Goal: Task Accomplishment & Management: Manage account settings

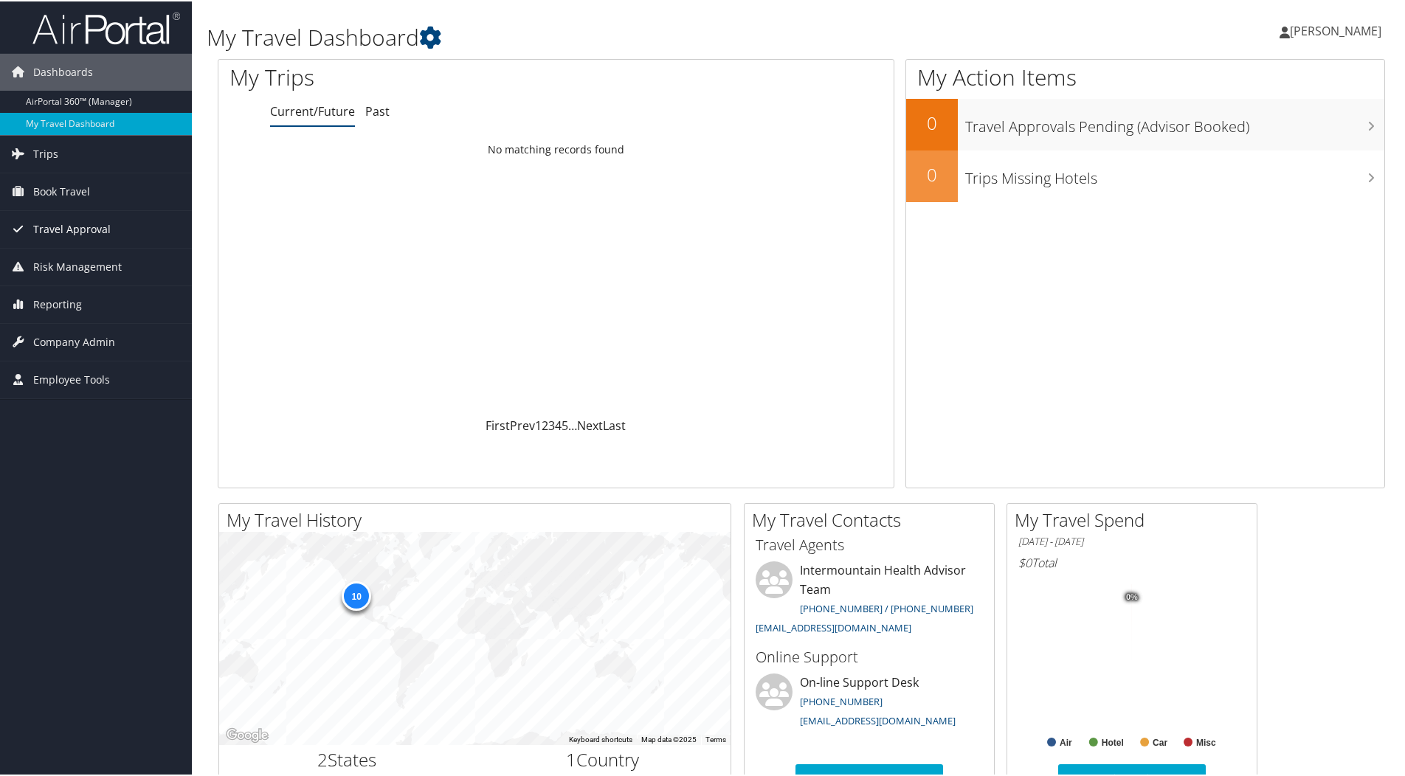
click at [68, 227] on span "Travel Approval" at bounding box center [71, 228] width 77 height 37
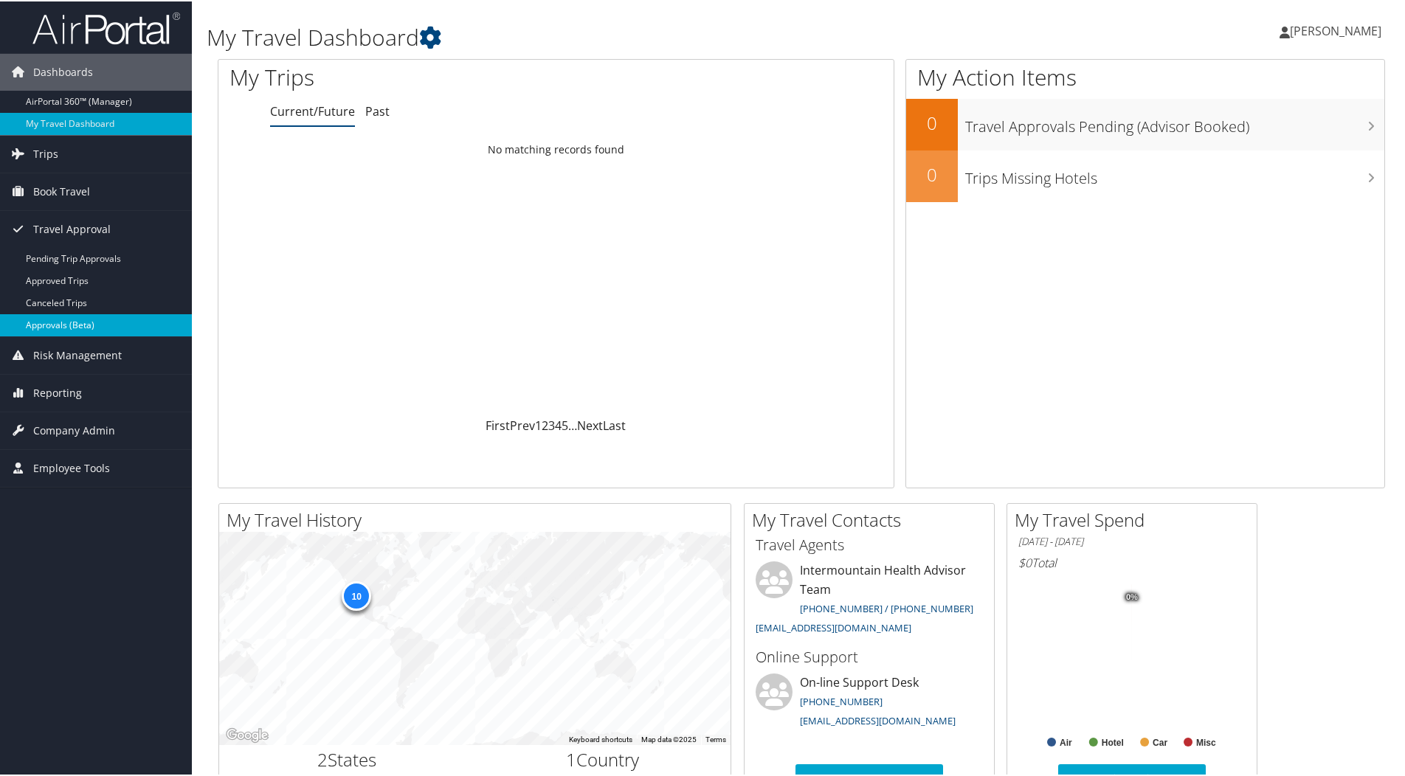
click at [66, 322] on link "Approvals (Beta)" at bounding box center [96, 324] width 192 height 22
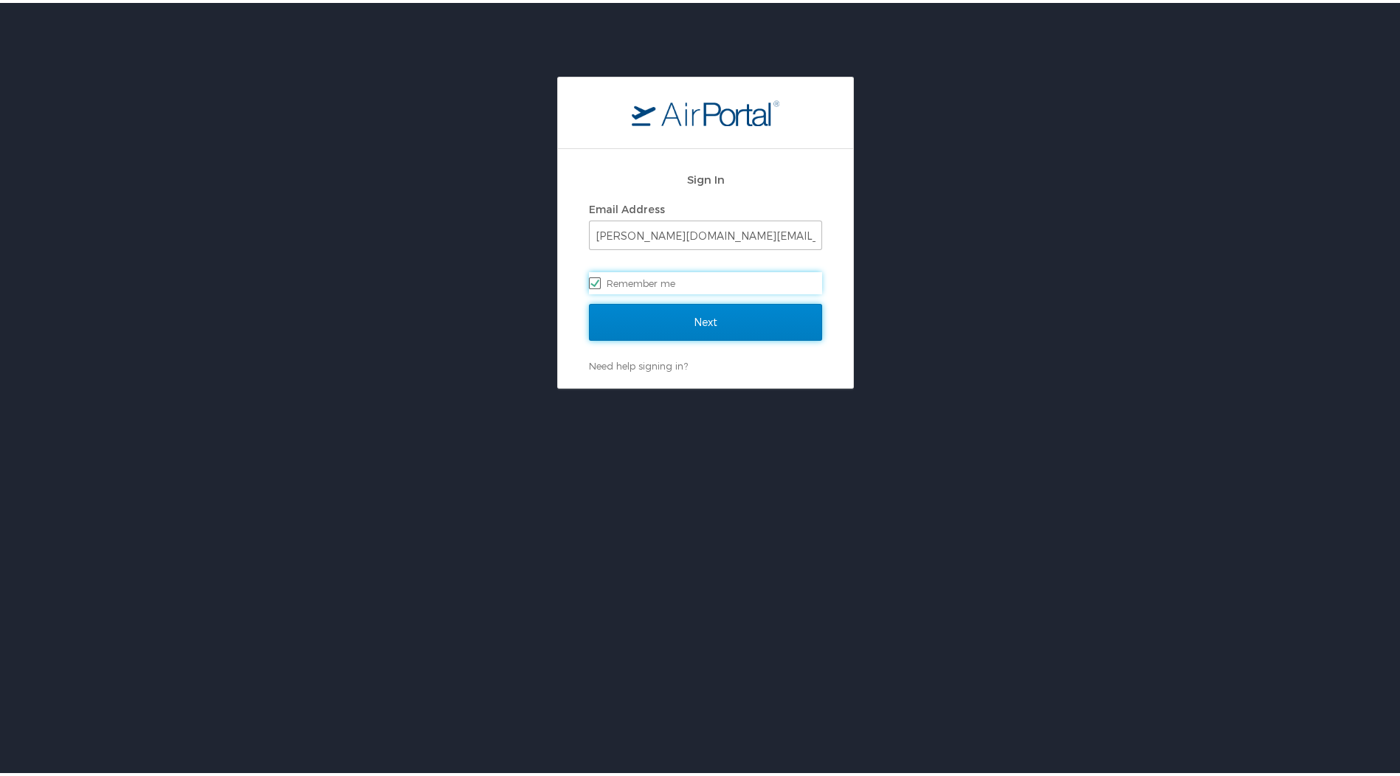
click at [700, 315] on input "Next" at bounding box center [705, 319] width 233 height 37
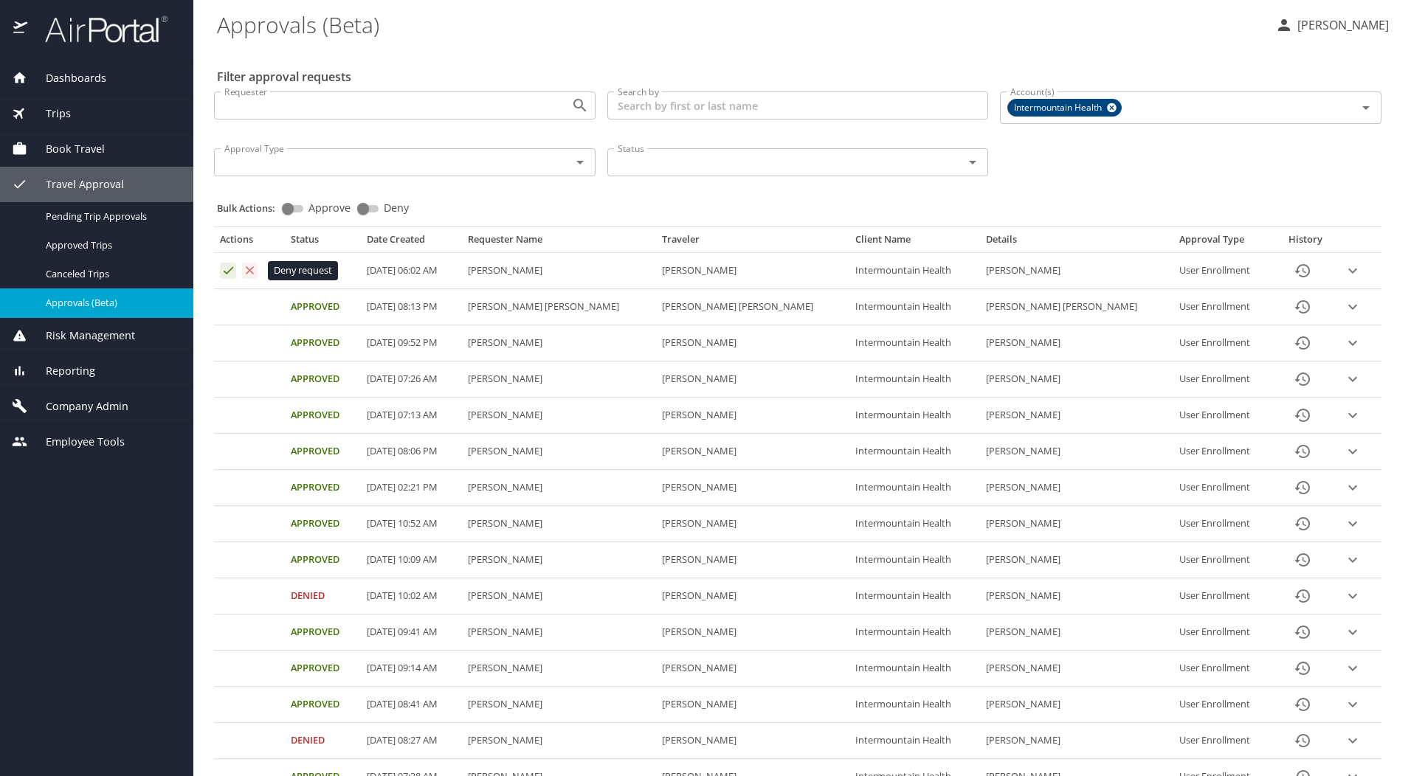
click at [249, 271] on icon "Approval table" at bounding box center [250, 270] width 14 height 14
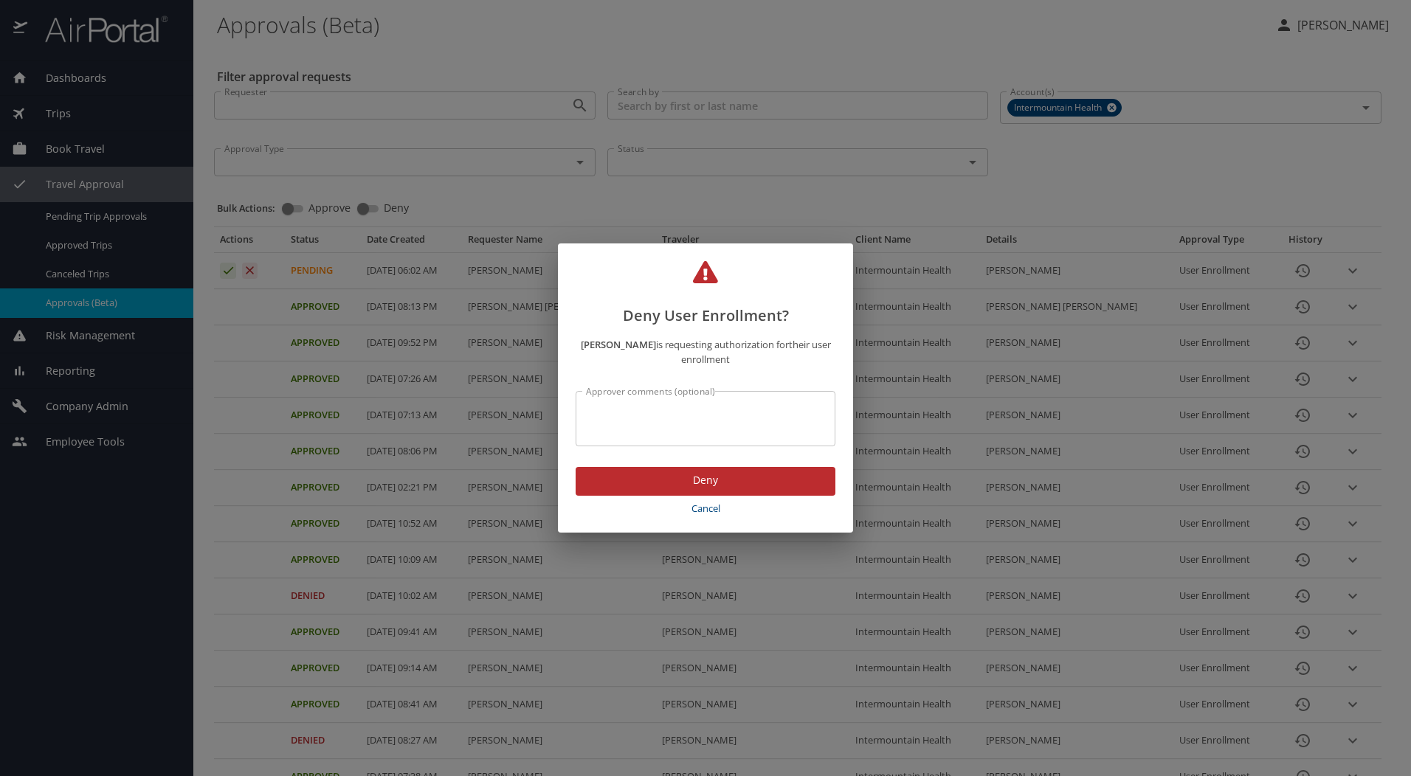
click at [708, 424] on textarea "Approver comments (optional)" at bounding box center [705, 419] width 239 height 28
type textarea "incorrect email address"
click at [703, 482] on span "Deny" at bounding box center [705, 480] width 236 height 18
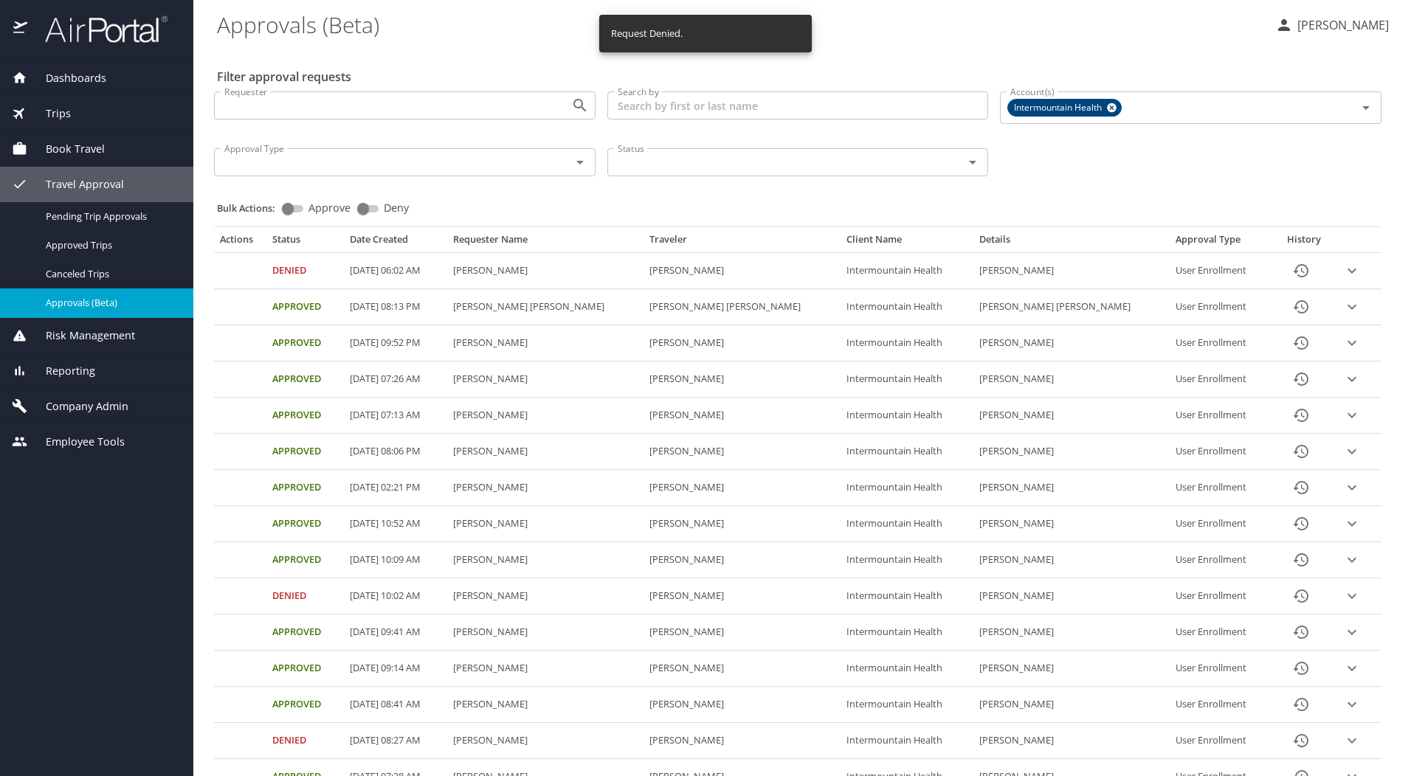
click at [88, 404] on span "Company Admin" at bounding box center [77, 406] width 101 height 16
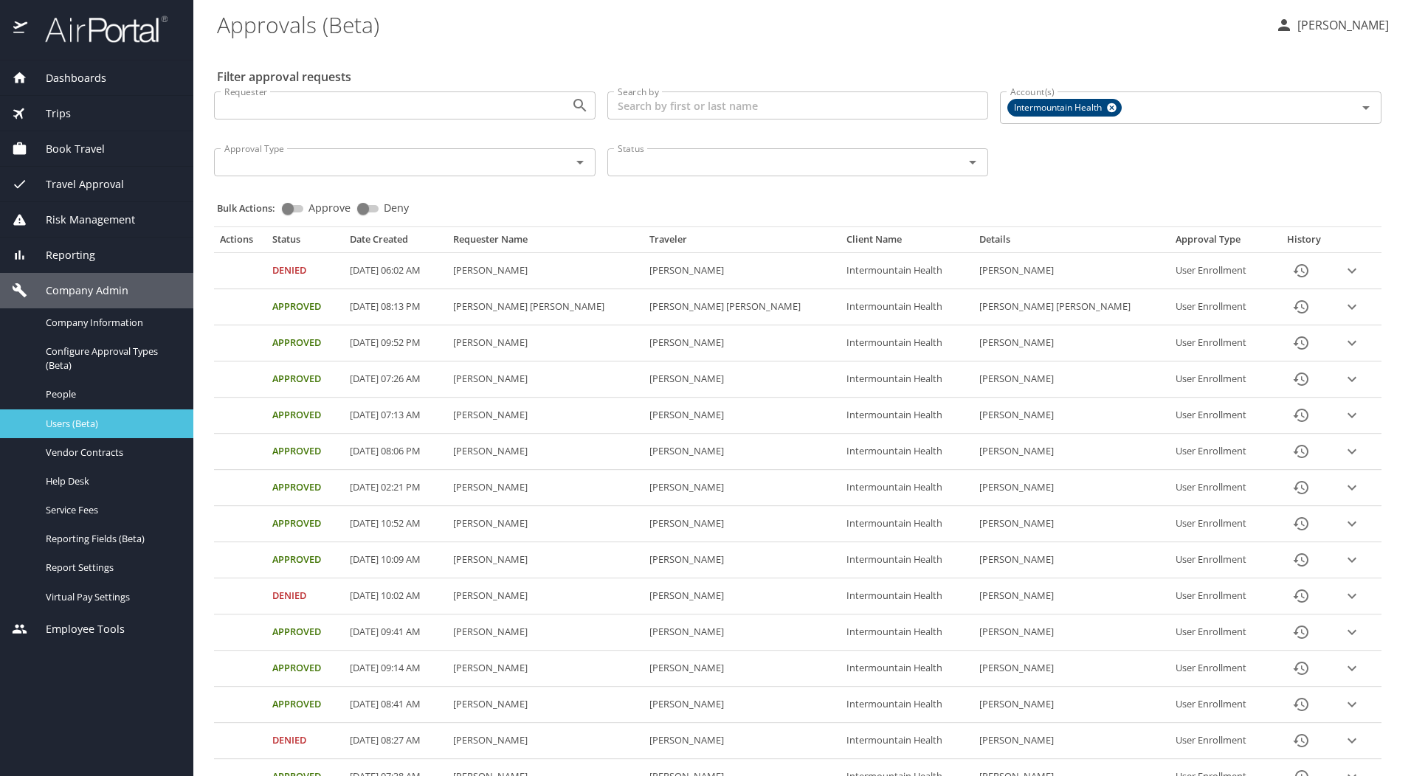
click at [86, 420] on span "Users (Beta)" at bounding box center [111, 424] width 130 height 14
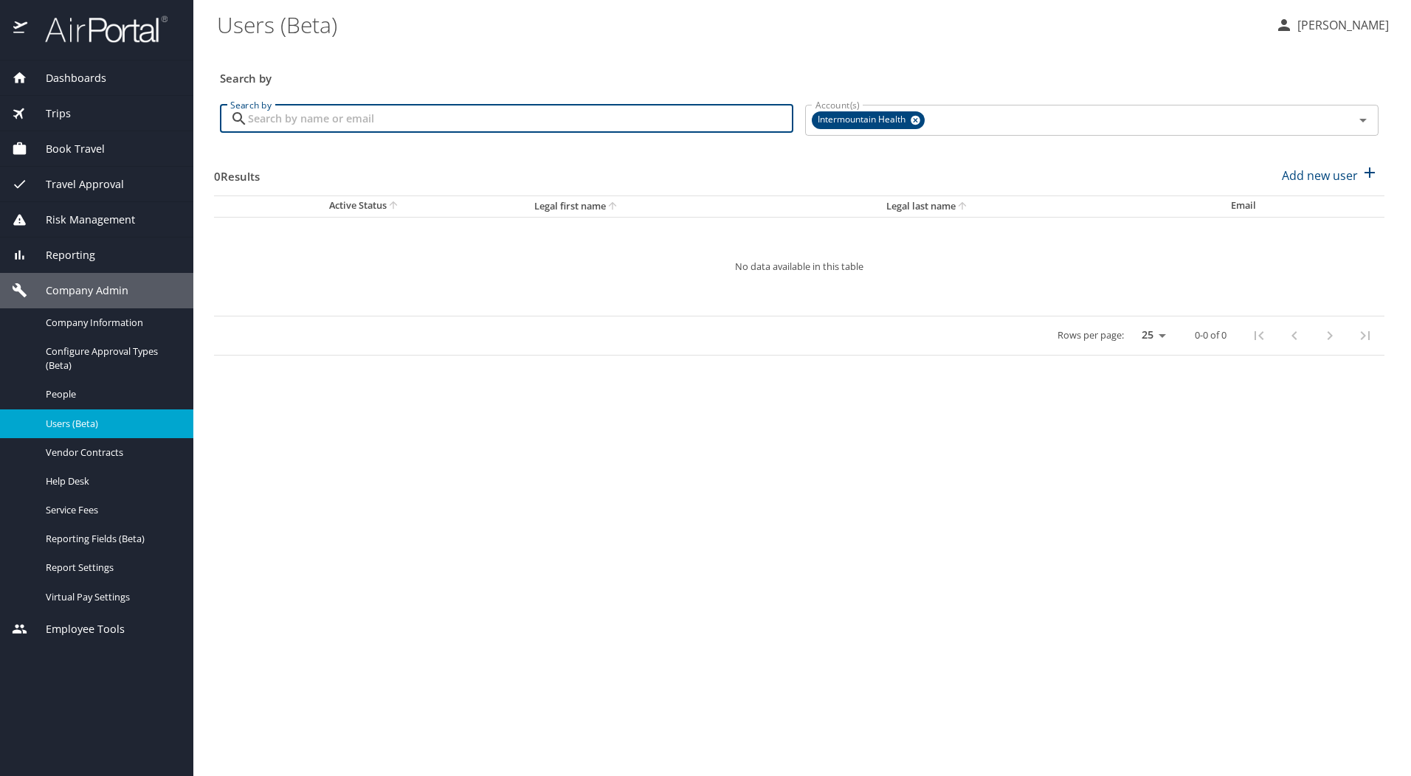
click at [378, 114] on input "Search by" at bounding box center [520, 119] width 545 height 28
paste input "[PERSON_NAME]"
type input "[PERSON_NAME]"
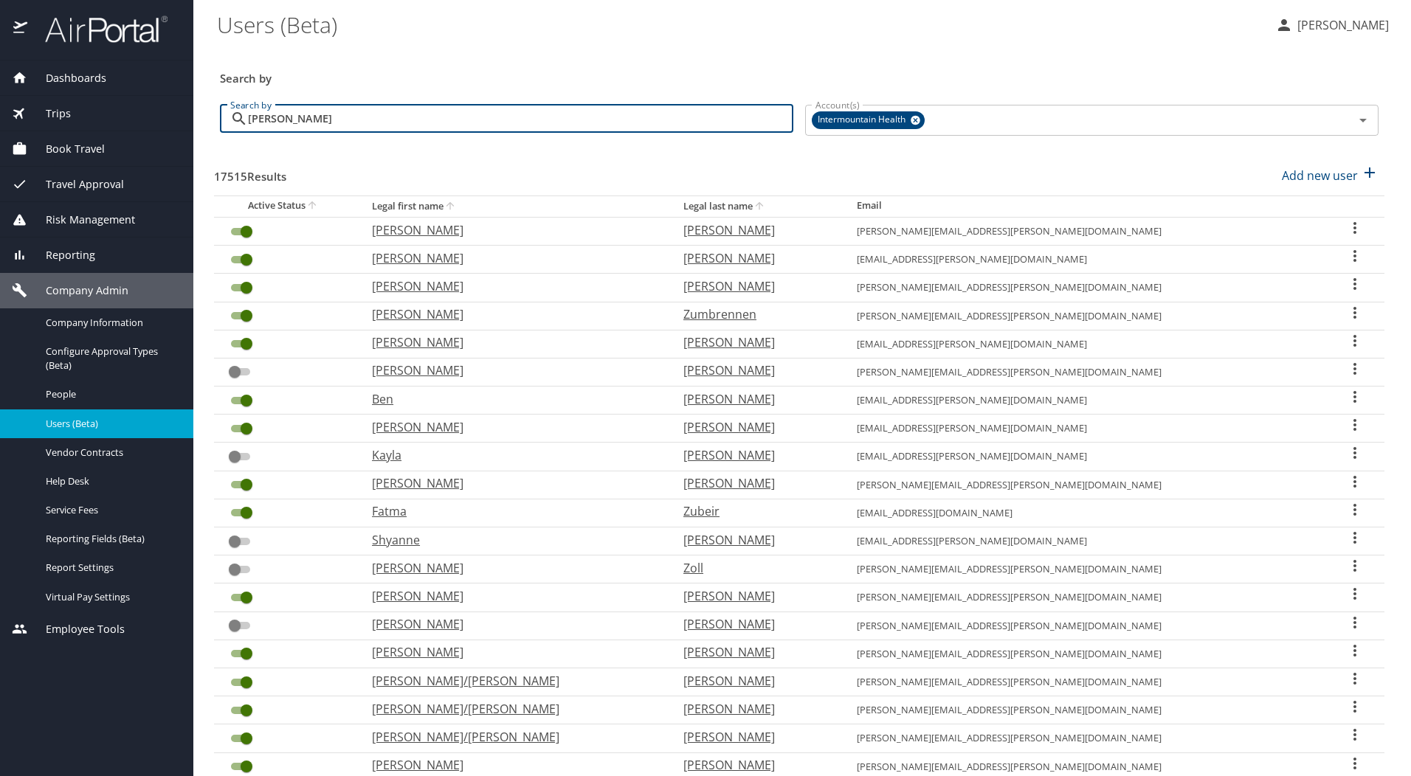
checkbox input "false"
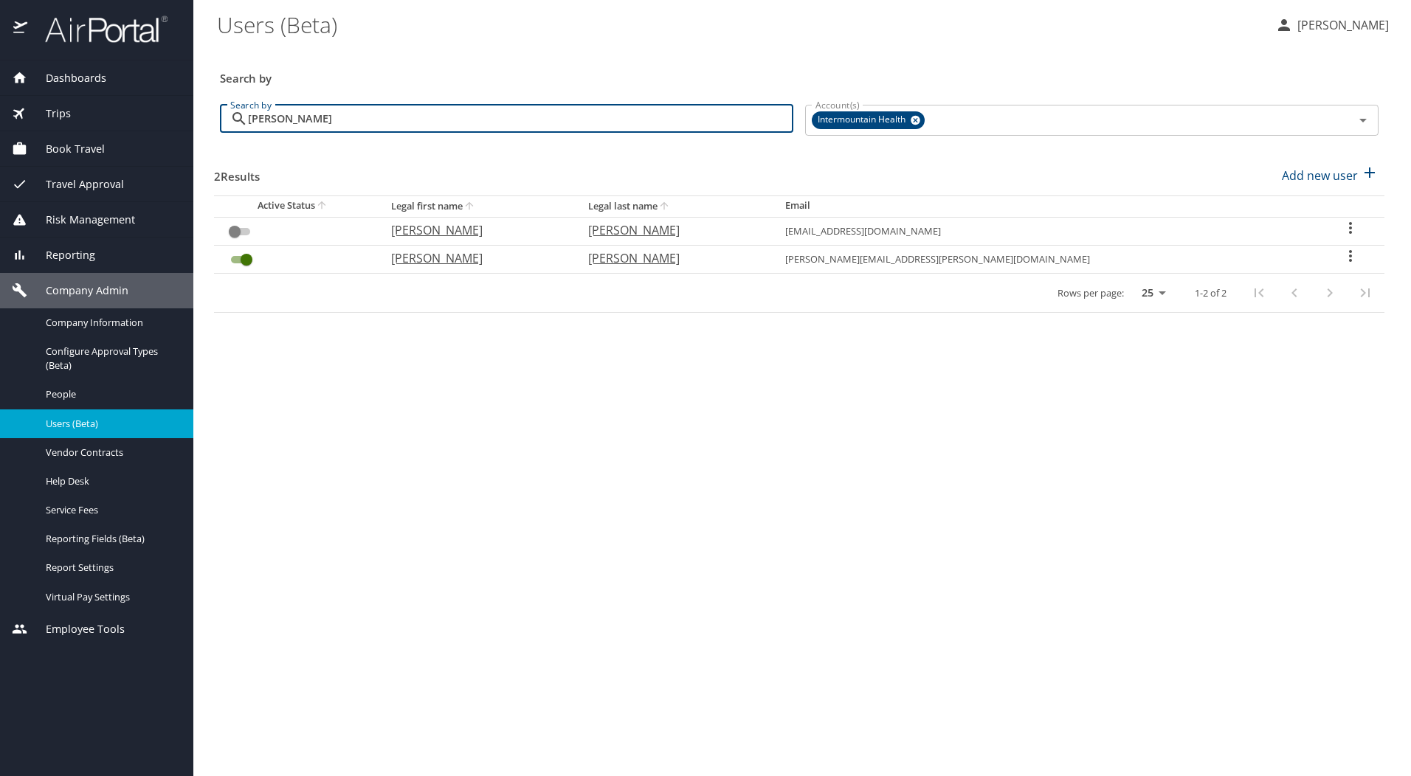
type input "[PERSON_NAME]"
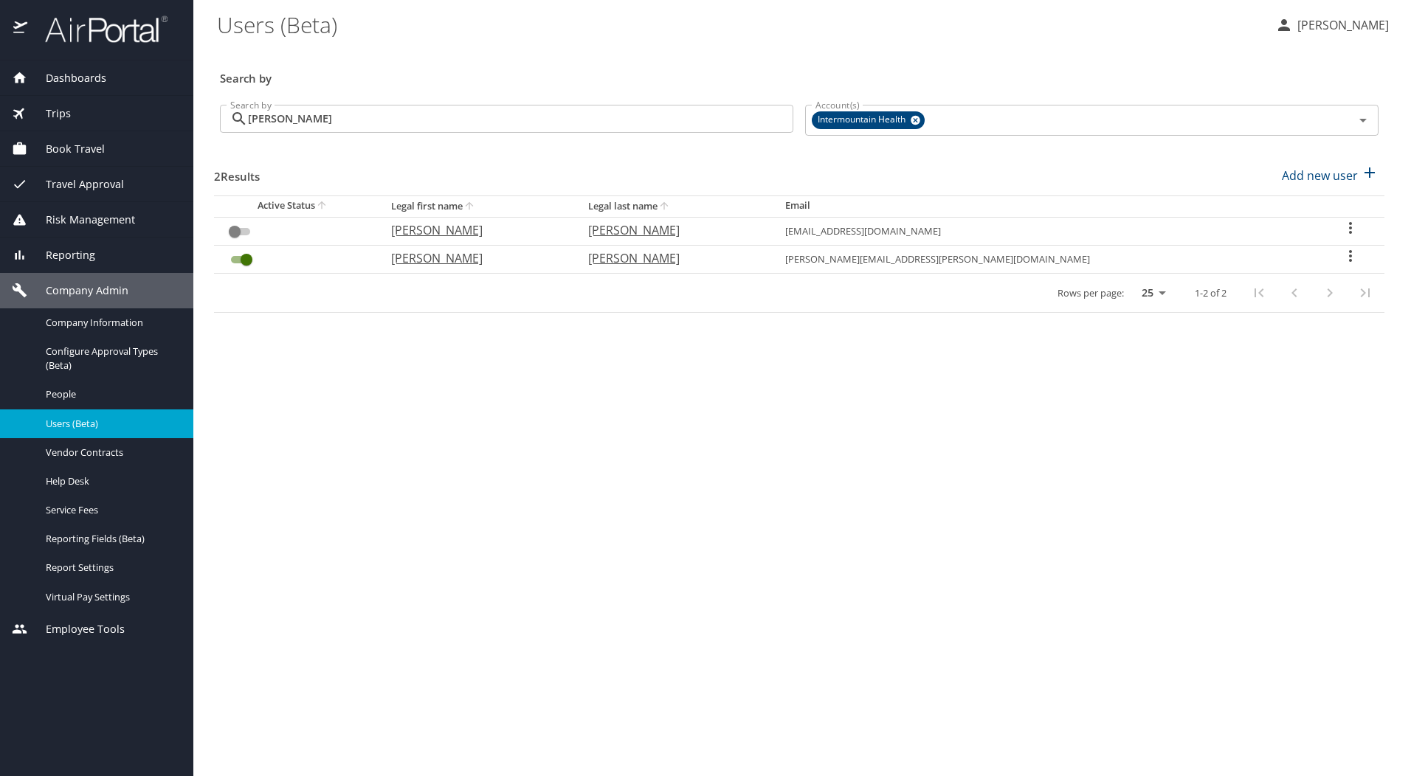
click at [78, 179] on span "Travel Approval" at bounding box center [75, 184] width 97 height 16
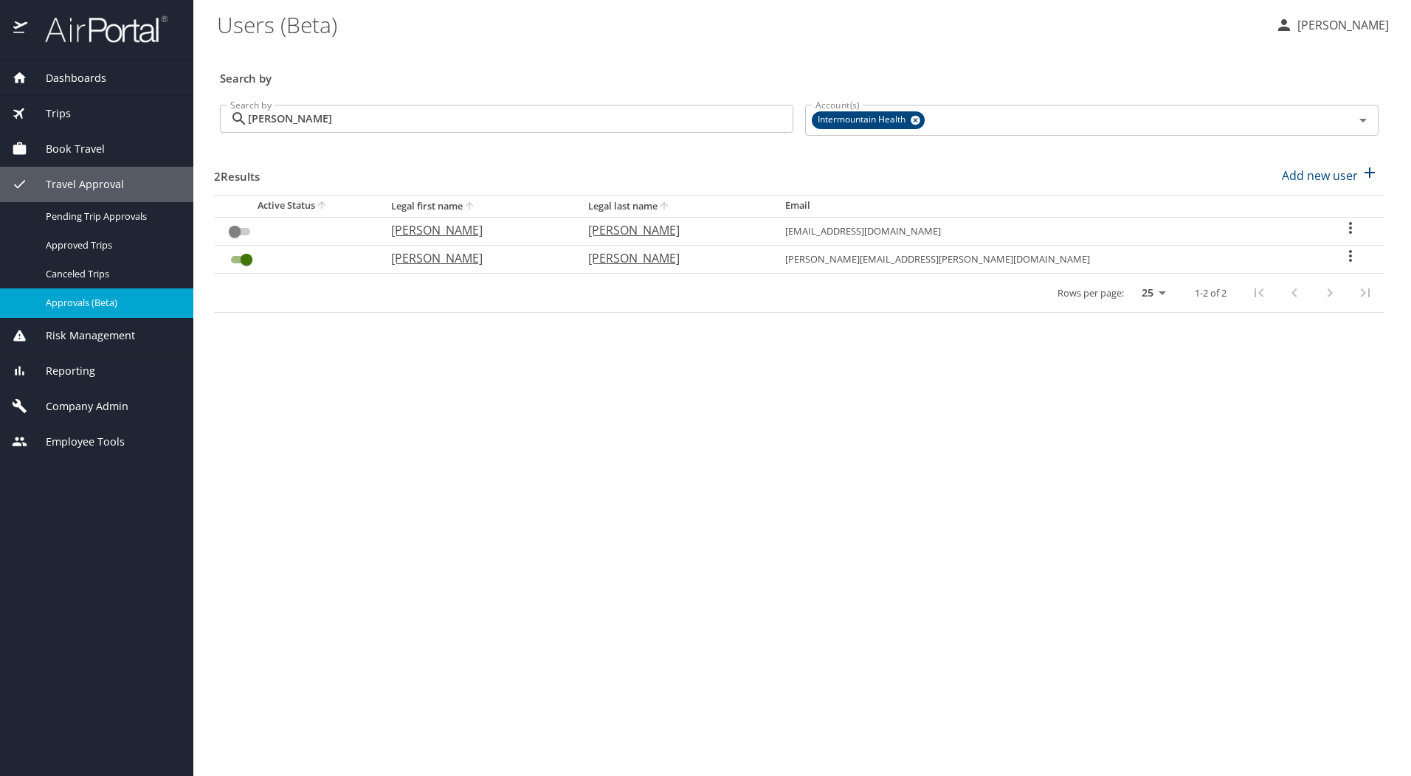
click at [77, 301] on span "Approvals (Beta)" at bounding box center [111, 303] width 130 height 14
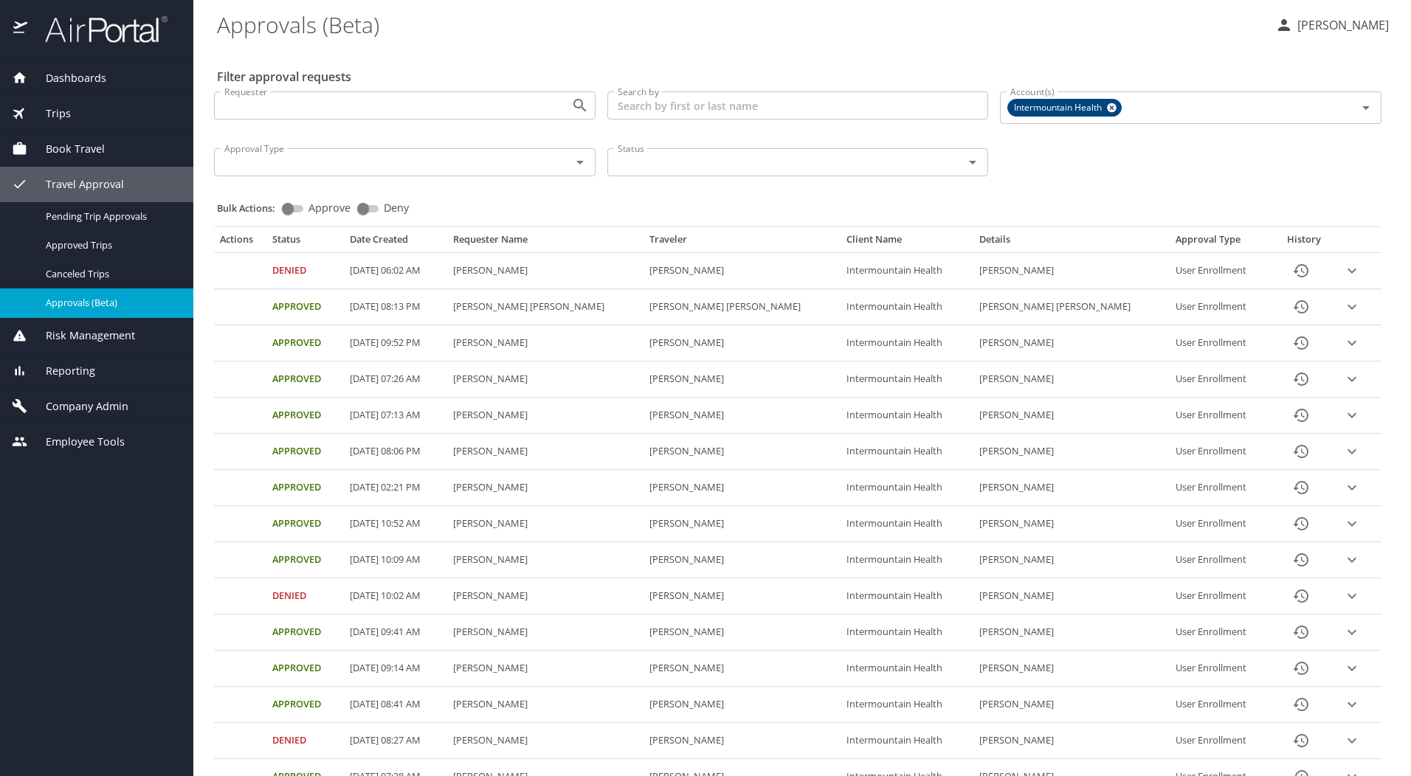
click at [83, 403] on span "Company Admin" at bounding box center [77, 406] width 101 height 16
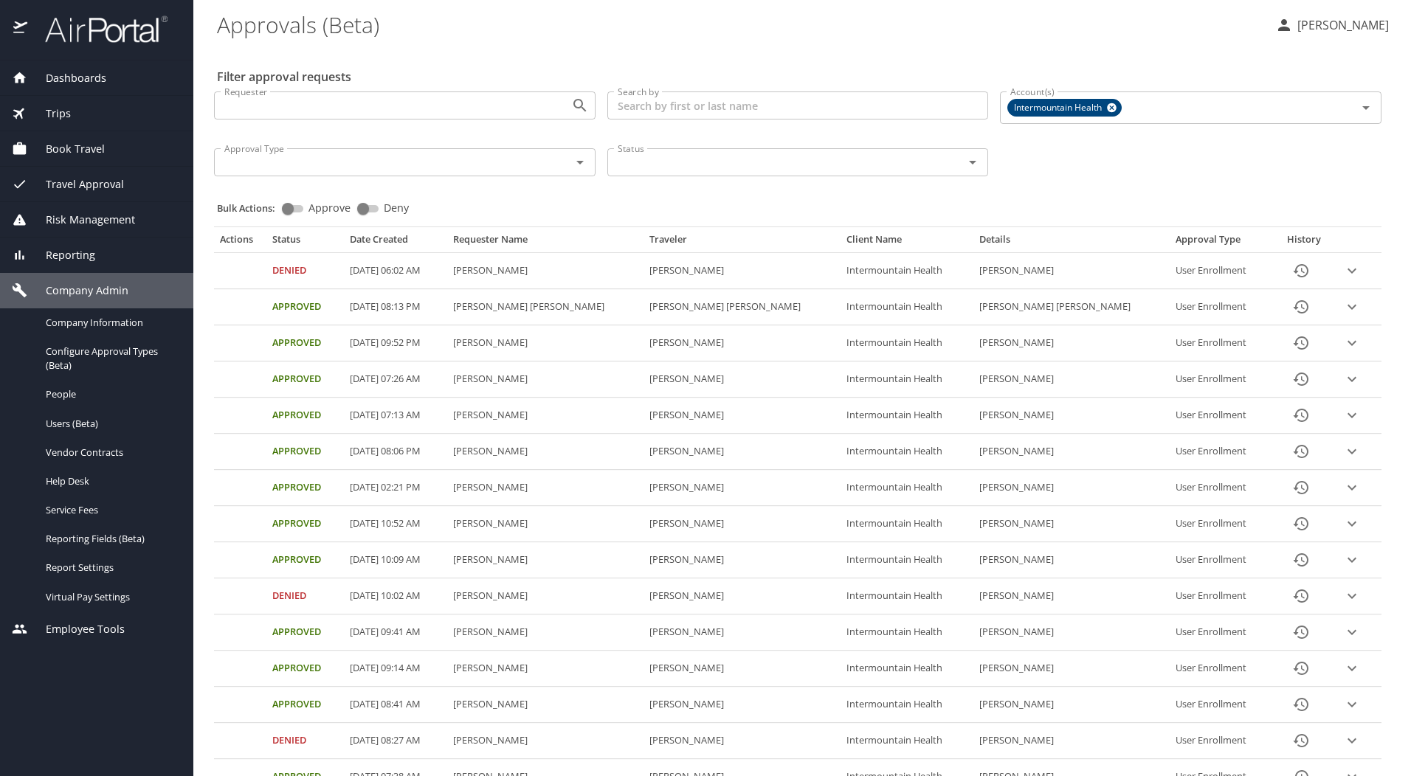
click at [362, 108] on input "Requester" at bounding box center [382, 105] width 329 height 19
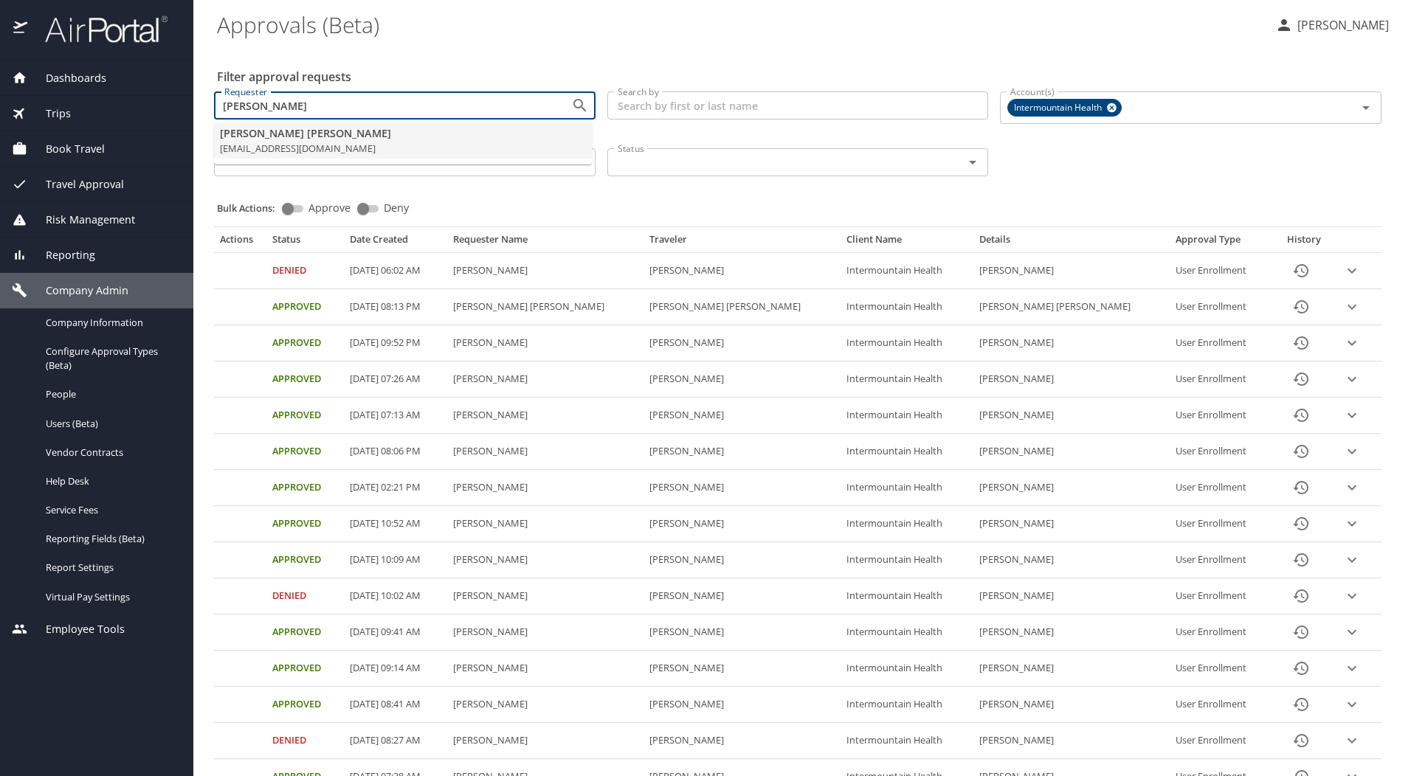
type input "[PERSON_NAME]"
click at [630, 202] on div "Bulk Actions: Approve Deny" at bounding box center [802, 201] width 1170 height 32
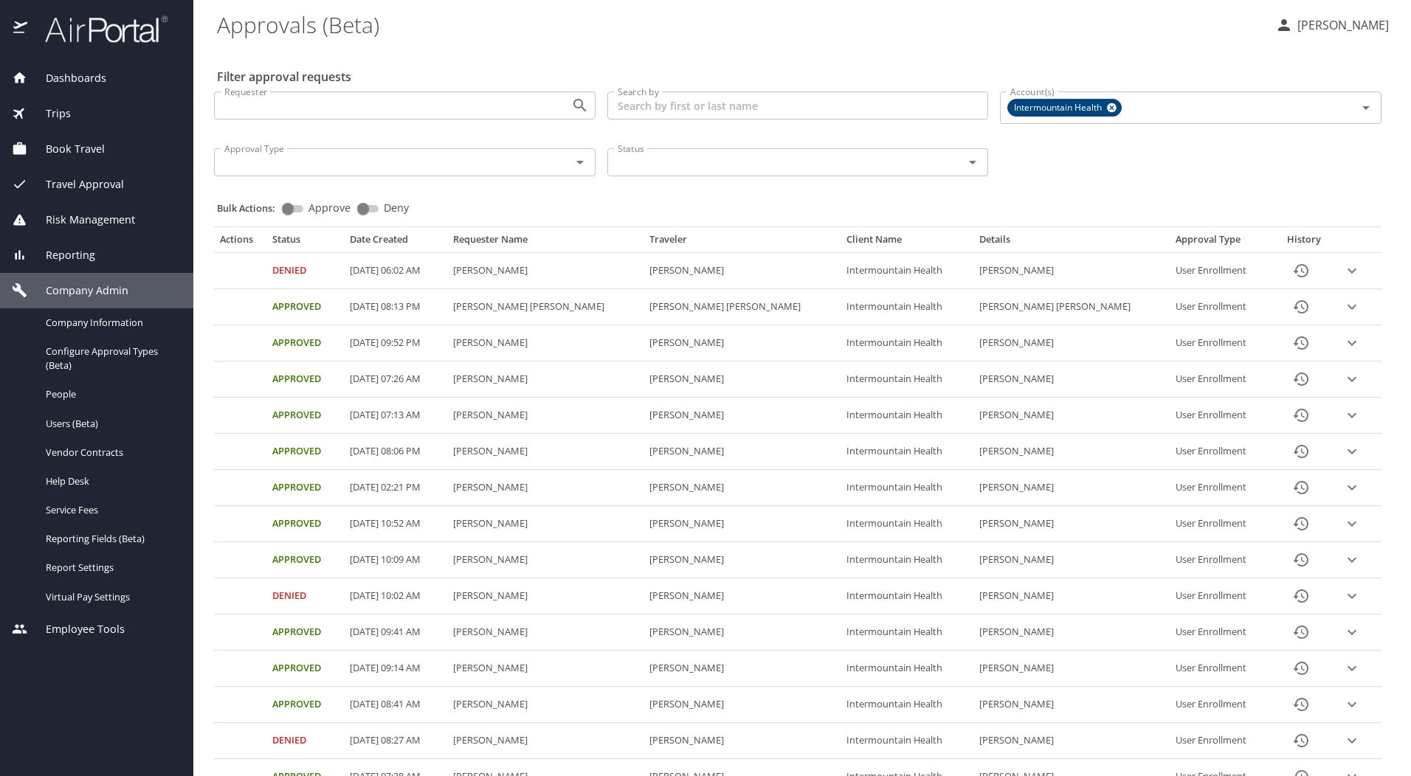
click at [391, 107] on input "Requester" at bounding box center [382, 105] width 329 height 19
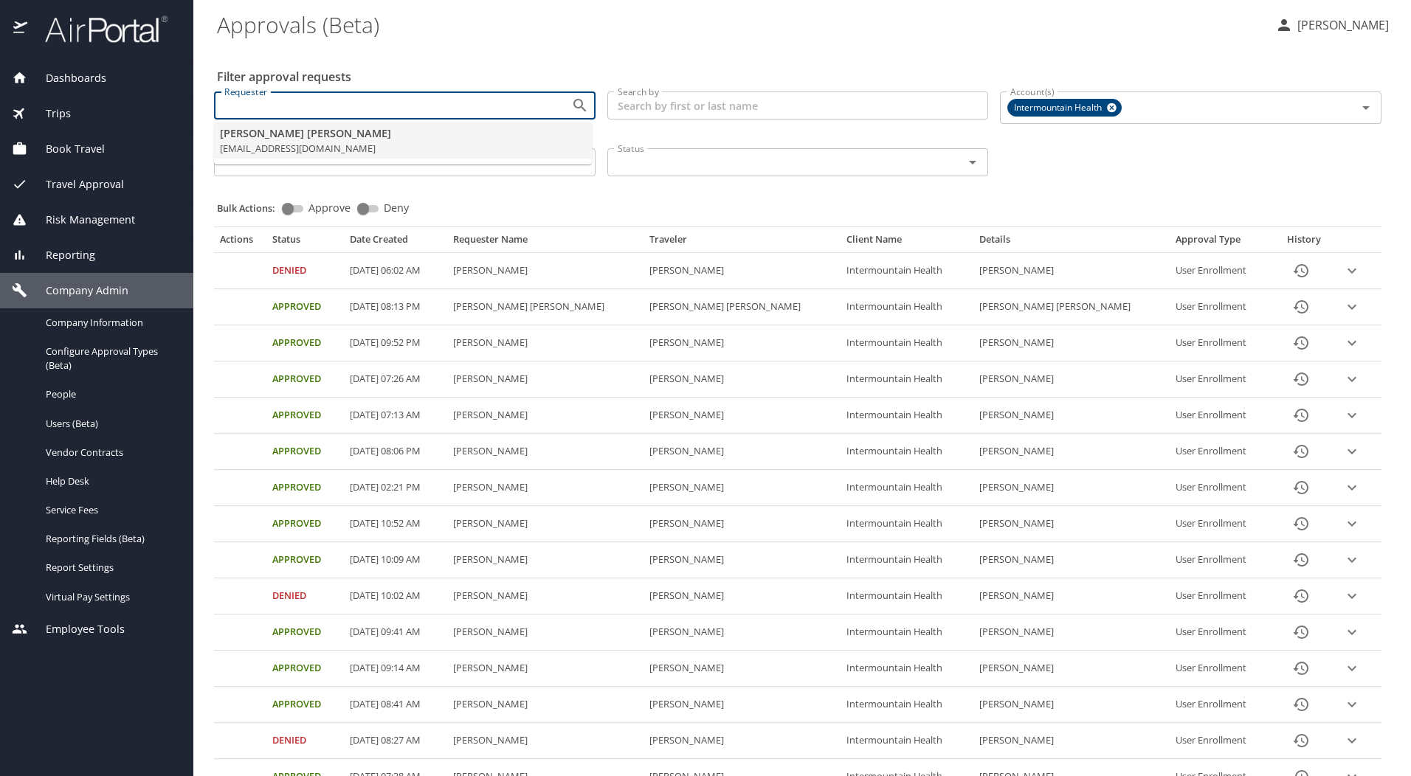
click at [283, 95] on div "Requester" at bounding box center [404, 105] width 381 height 28
click at [81, 424] on span "Users (Beta)" at bounding box center [111, 424] width 130 height 14
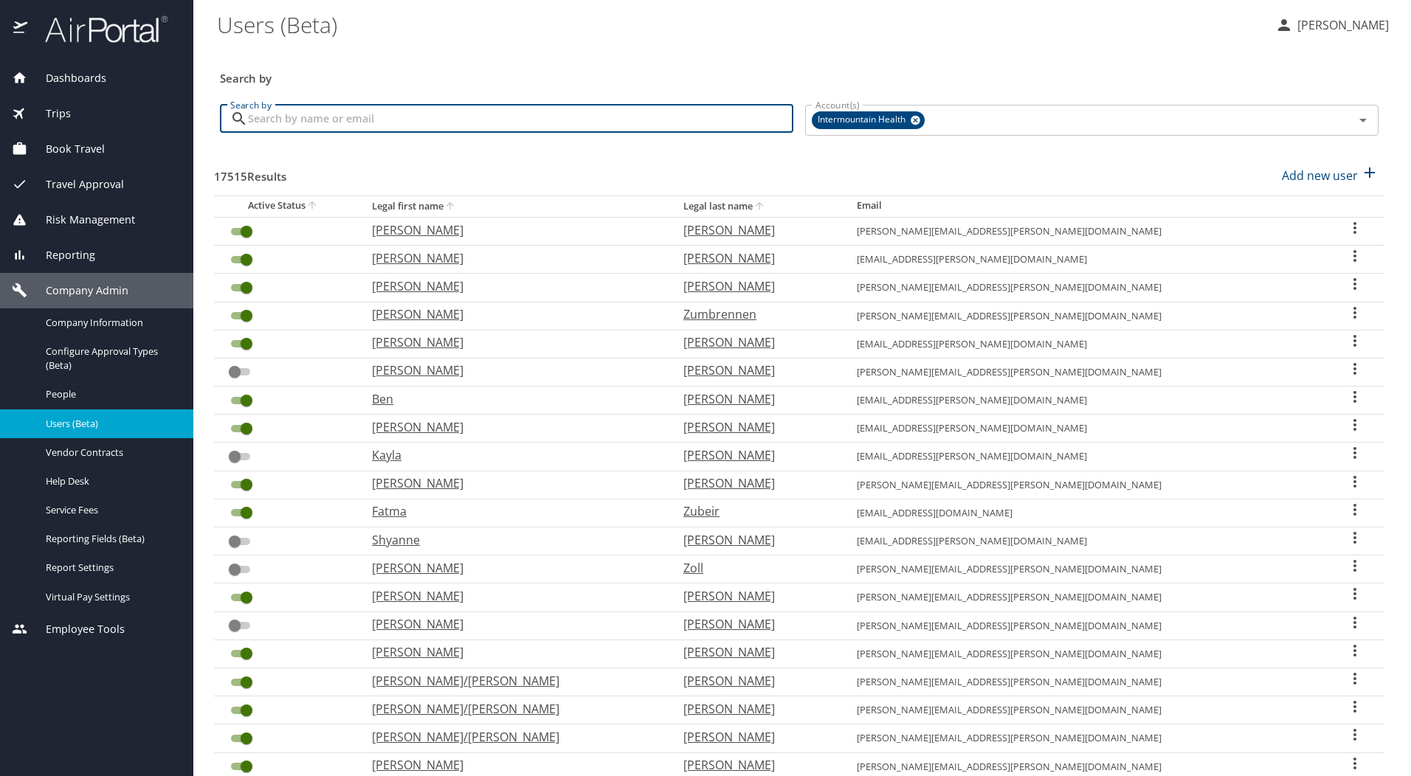
click at [395, 122] on input "Search by" at bounding box center [520, 119] width 545 height 28
type input "[PERSON_NAME]"
checkbox input "false"
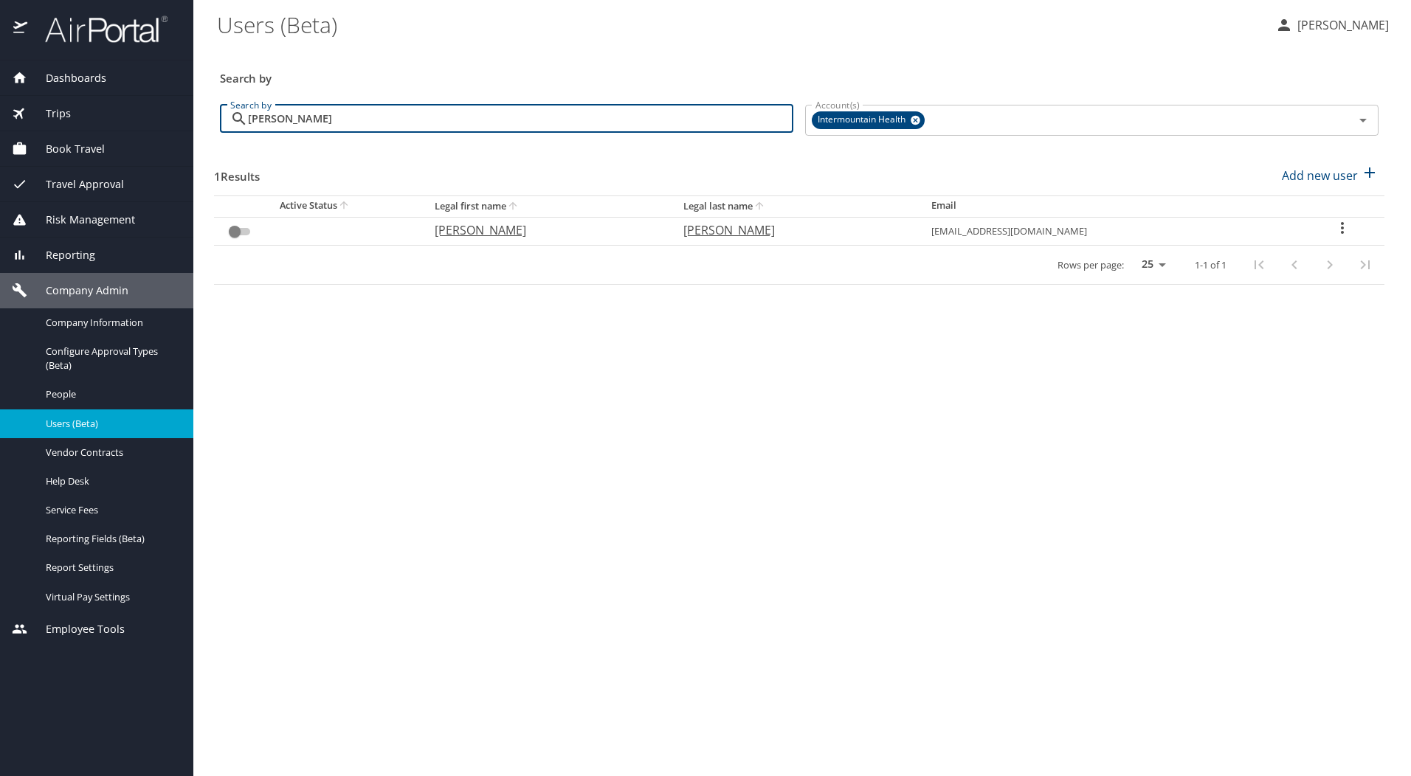
type input "[PERSON_NAME]"
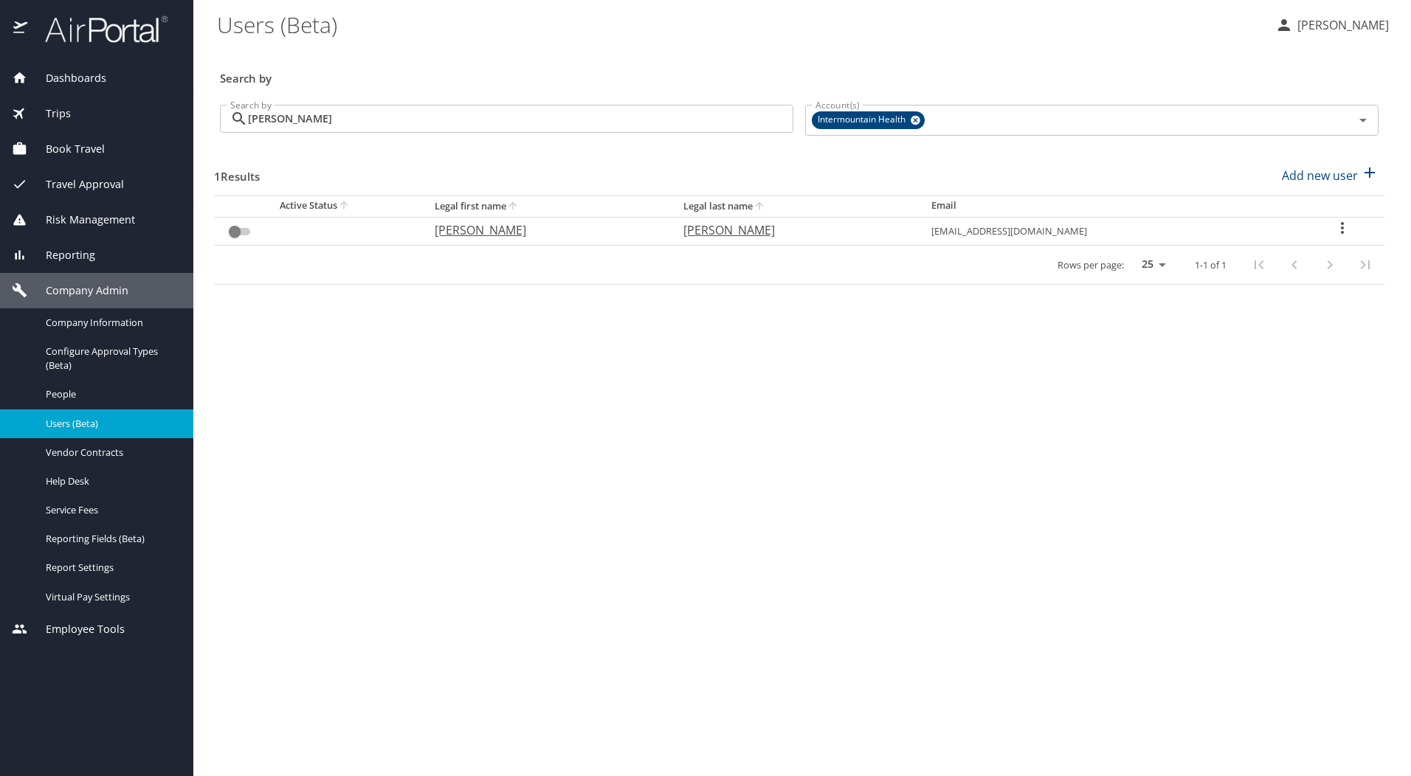
click at [95, 183] on span "Travel Approval" at bounding box center [75, 184] width 97 height 16
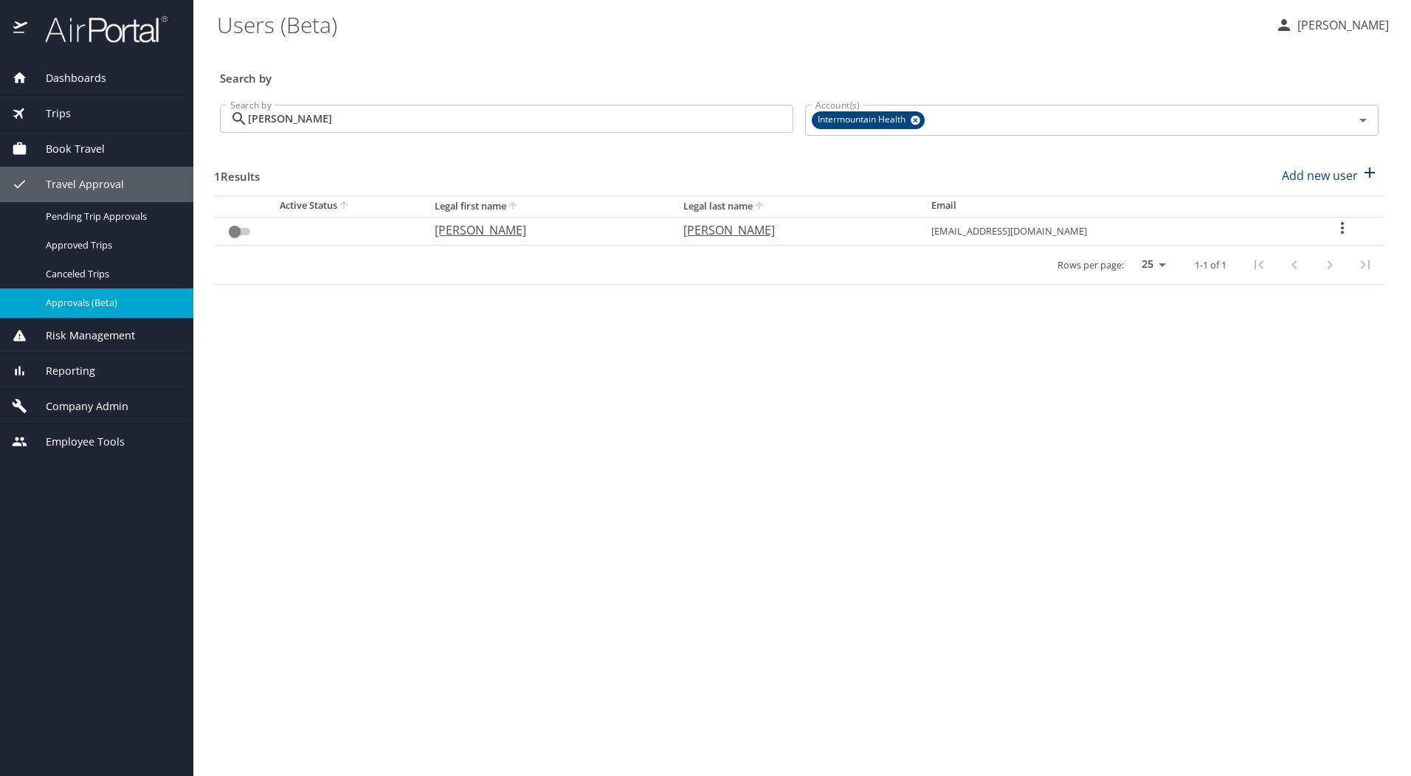
click at [97, 300] on span "Approvals (Beta)" at bounding box center [111, 303] width 130 height 14
